Goal: Answer question/provide support

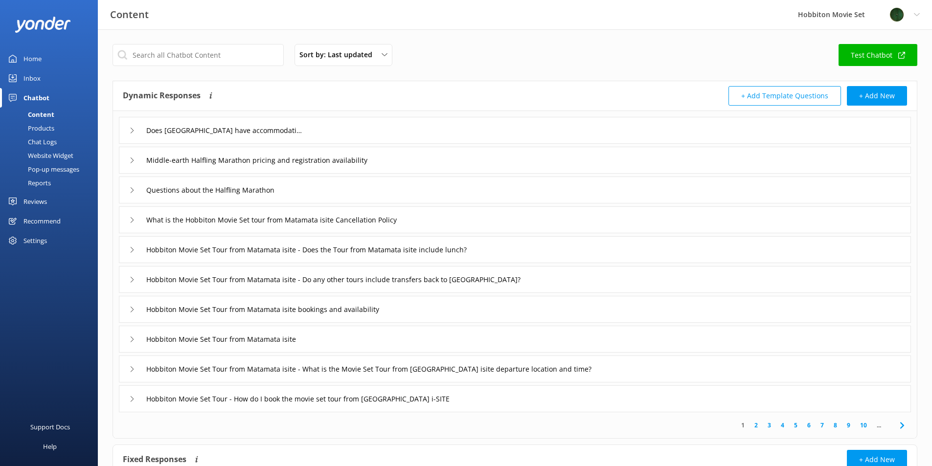
click at [20, 76] on link "Inbox" at bounding box center [49, 78] width 98 height 20
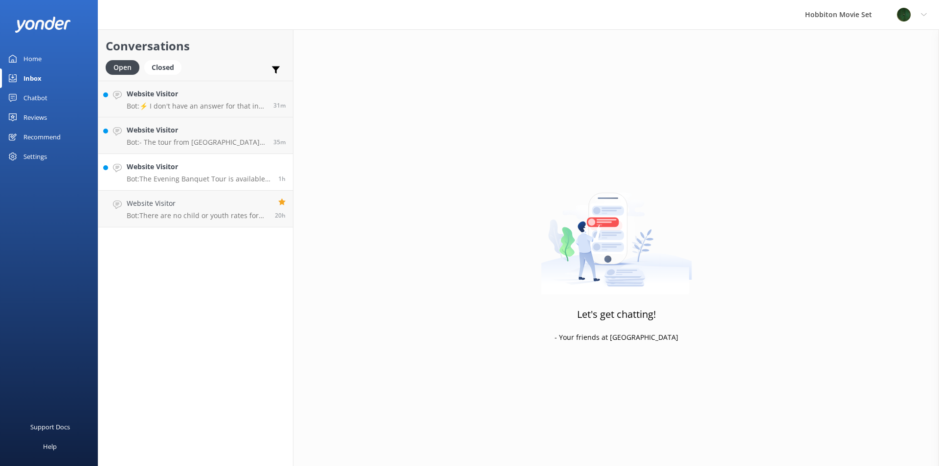
click at [196, 184] on link "Website Visitor Bot: The Evening Banquet Tour is available on selected weekends…" at bounding box center [195, 172] width 195 height 37
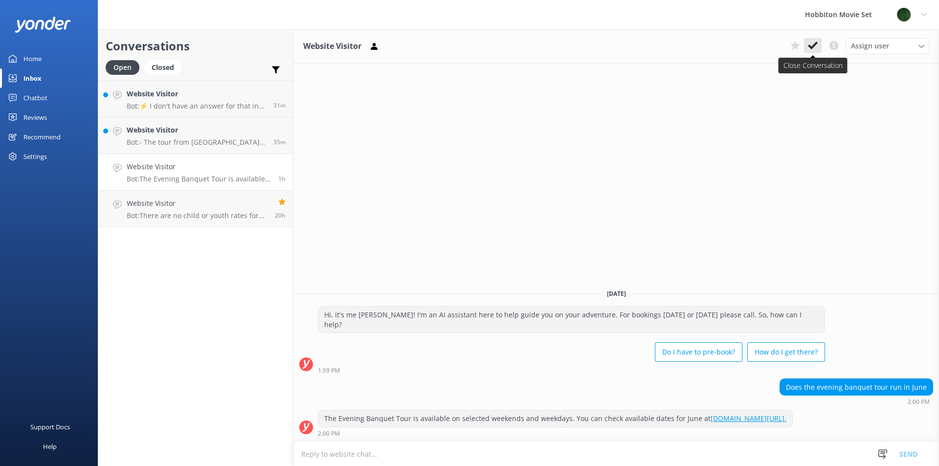
click at [810, 44] on icon at bounding box center [813, 46] width 10 height 10
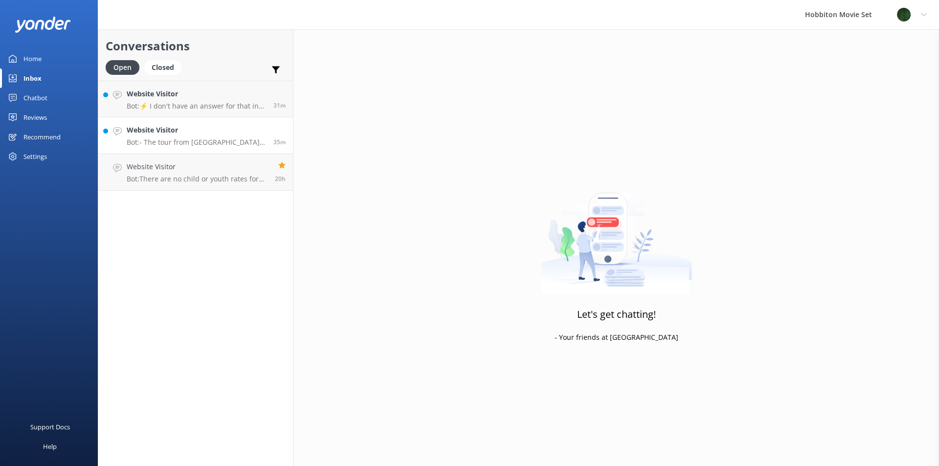
click at [204, 140] on p "Bot: - The tour from [GEOGRAPHIC_DATA] i-SITE includes transport to and from [G…" at bounding box center [196, 142] width 139 height 9
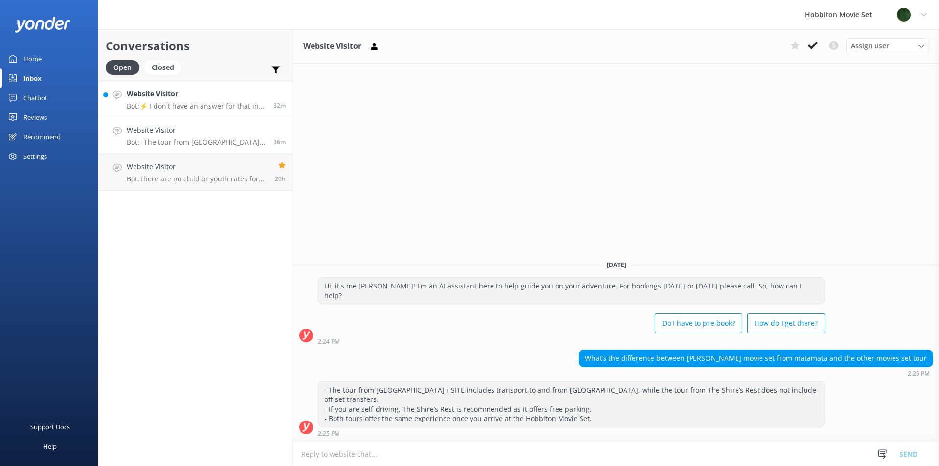
click at [247, 108] on p "Bot: ⚡ I don't have an answer for that in my knowledge base. Please try and rep…" at bounding box center [196, 106] width 139 height 9
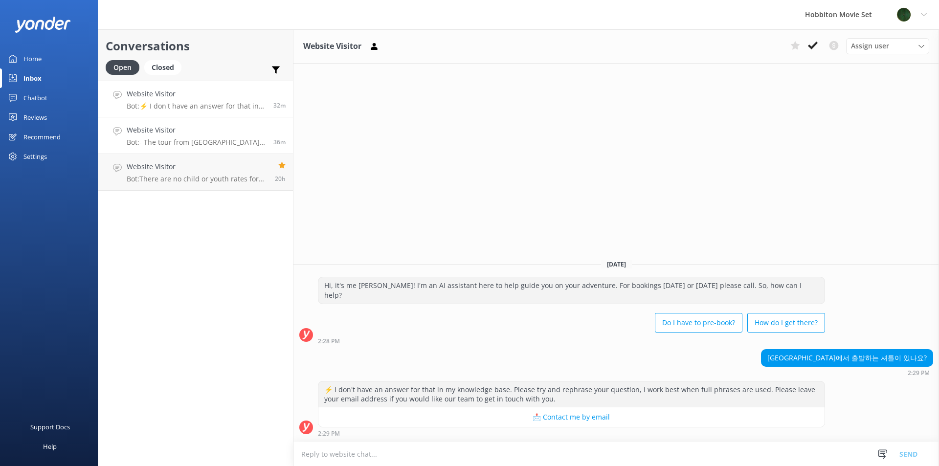
click at [188, 140] on p "Bot: - The tour from [GEOGRAPHIC_DATA] i-SITE includes transport to and from [G…" at bounding box center [196, 142] width 139 height 9
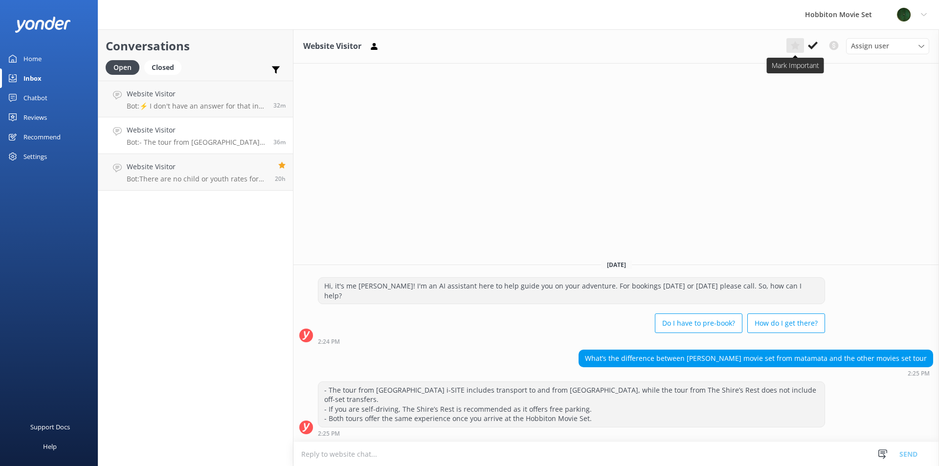
click at [794, 48] on use at bounding box center [794, 45] width 9 height 9
click at [237, 107] on p "Bot: ⚡ I don't have an answer for that in my knowledge base. Please try and rep…" at bounding box center [196, 106] width 139 height 9
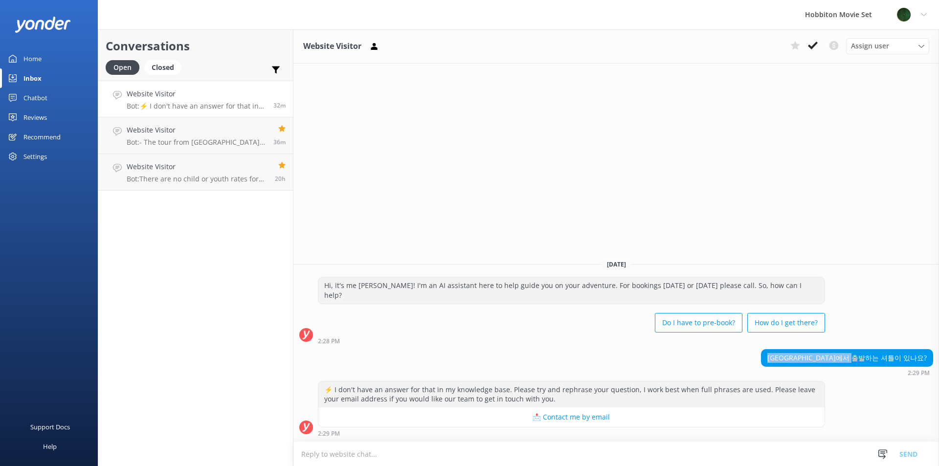
drag, startPoint x: 925, startPoint y: 355, endPoint x: 799, endPoint y: 349, distance: 126.8
click at [799, 349] on div "[DATE] Hi, it's me [PERSON_NAME]! I'm an AI assistant here to help guide you on…" at bounding box center [615, 346] width 645 height 190
copy div "[GEOGRAPHIC_DATA]에서 출발하는 셔틀이 있나요?"
click at [839, 268] on div "[DATE]" at bounding box center [615, 264] width 645 height 11
click at [815, 46] on use at bounding box center [813, 46] width 10 height 8
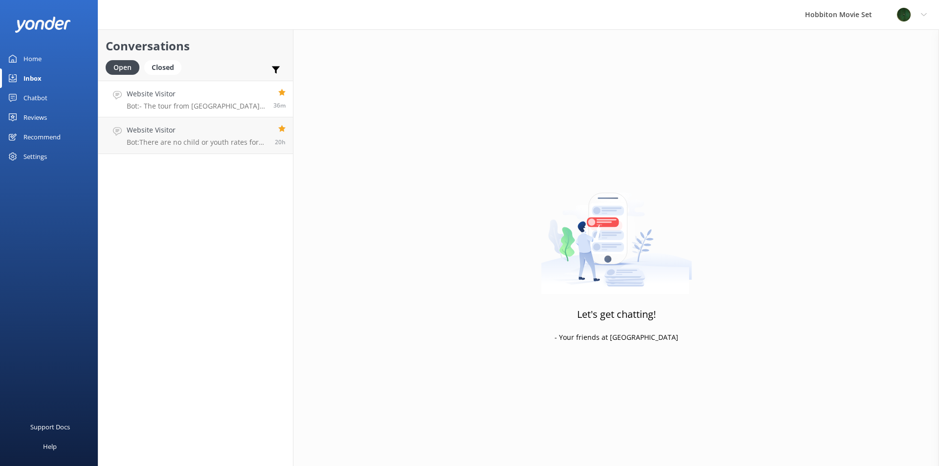
click at [207, 101] on div "Website Visitor Bot: - The tour from [GEOGRAPHIC_DATA] i-SITE includes transpor…" at bounding box center [196, 99] width 139 height 21
